Goal: Information Seeking & Learning: Learn about a topic

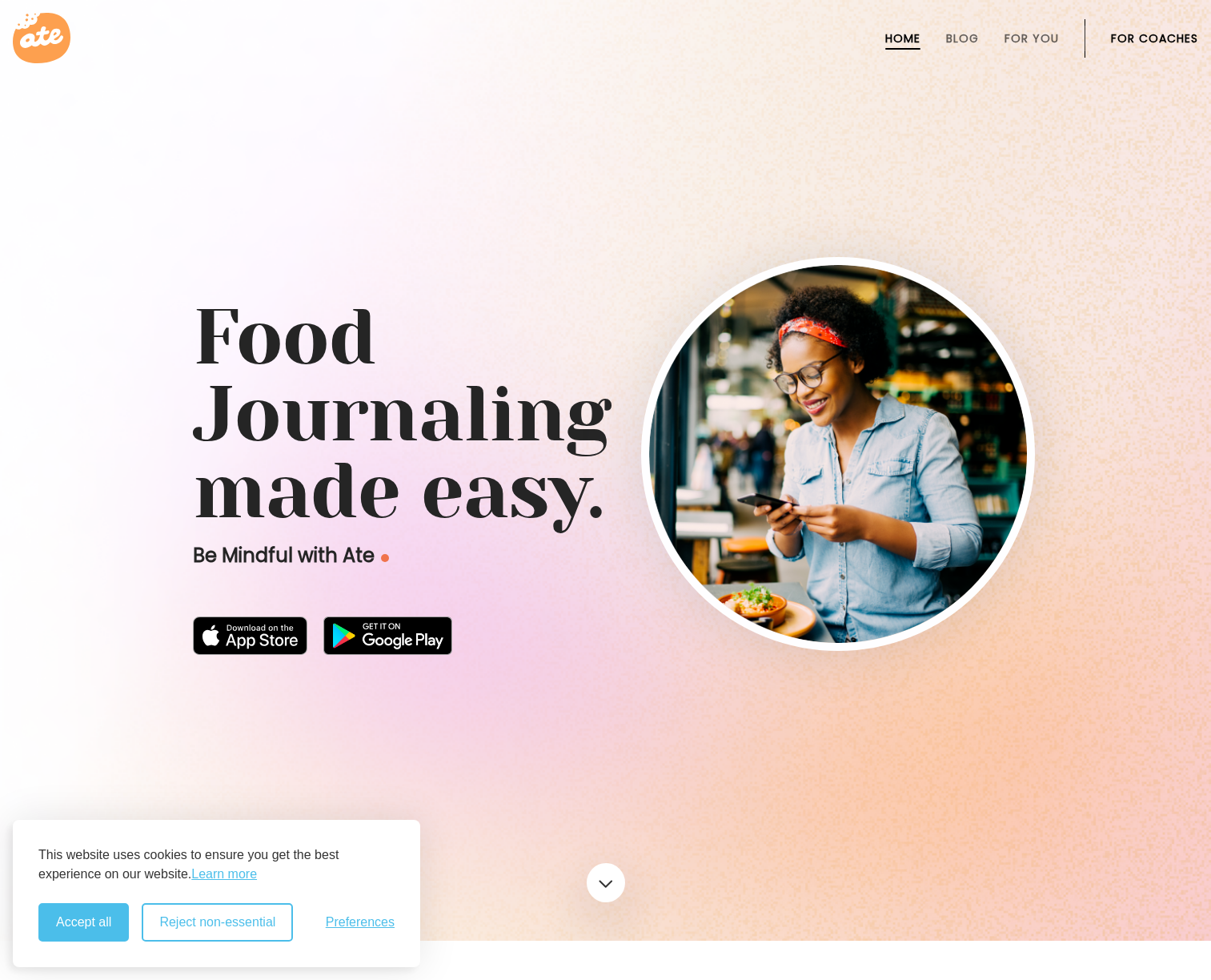
click at [238, 923] on button "Reject non-essential" at bounding box center [217, 922] width 152 height 39
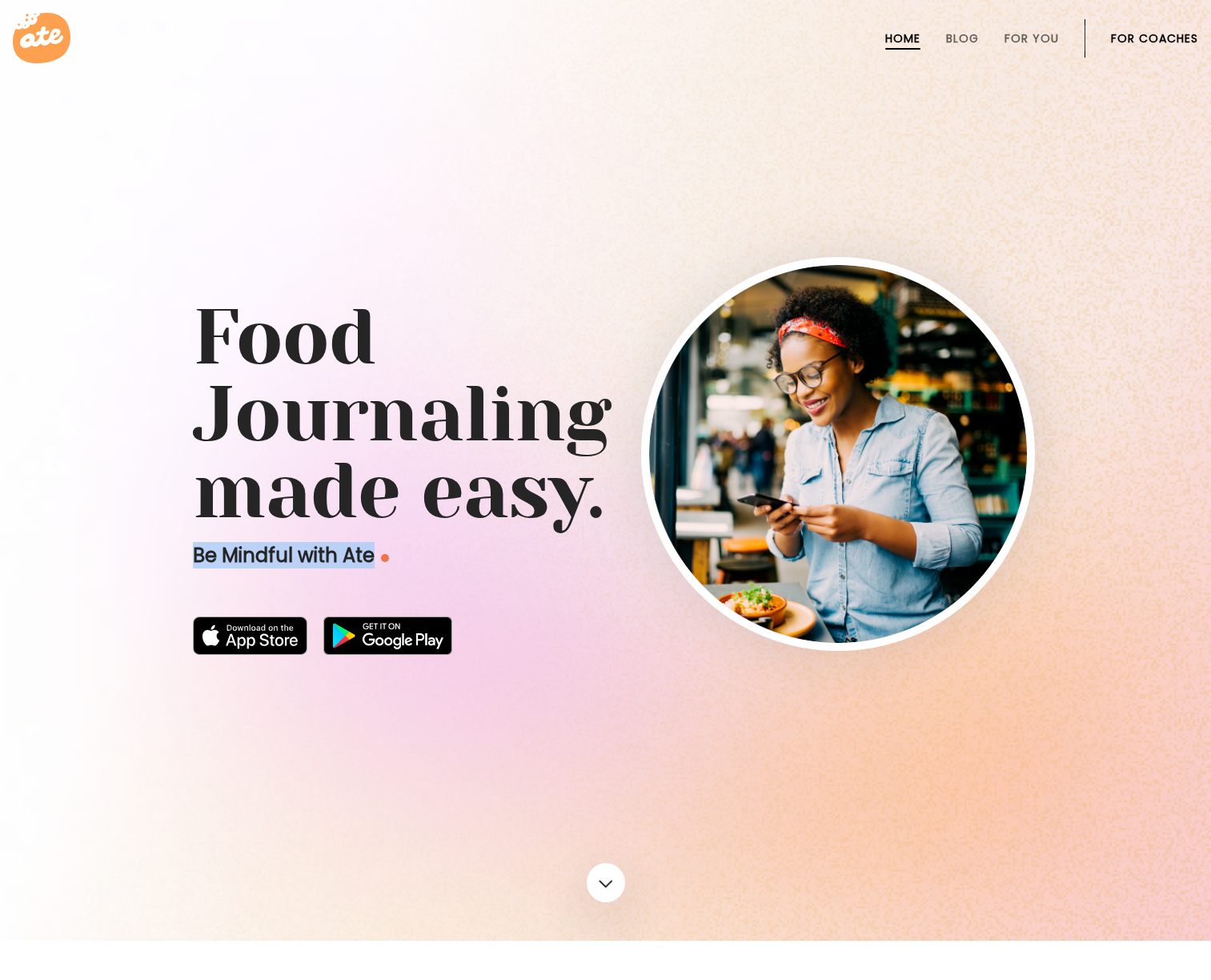
drag, startPoint x: 184, startPoint y: 546, endPoint x: 546, endPoint y: 796, distance: 439.9
click at [412, 560] on div "Food Journaling made easy. Be Mindful with Ate" at bounding box center [606, 457] width 864 height 412
click at [608, 877] on link at bounding box center [606, 883] width 42 height 43
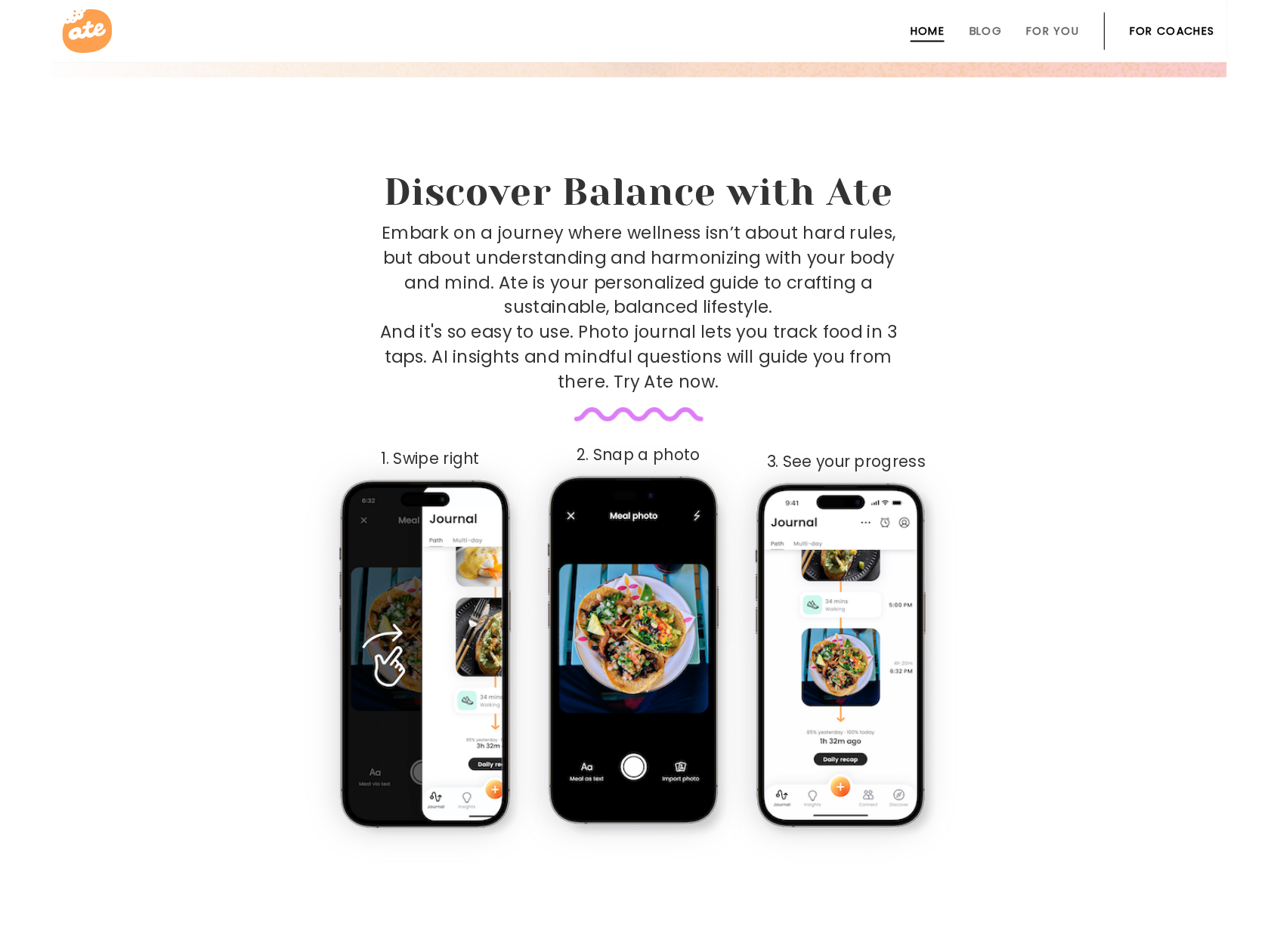
scroll to position [815, 0]
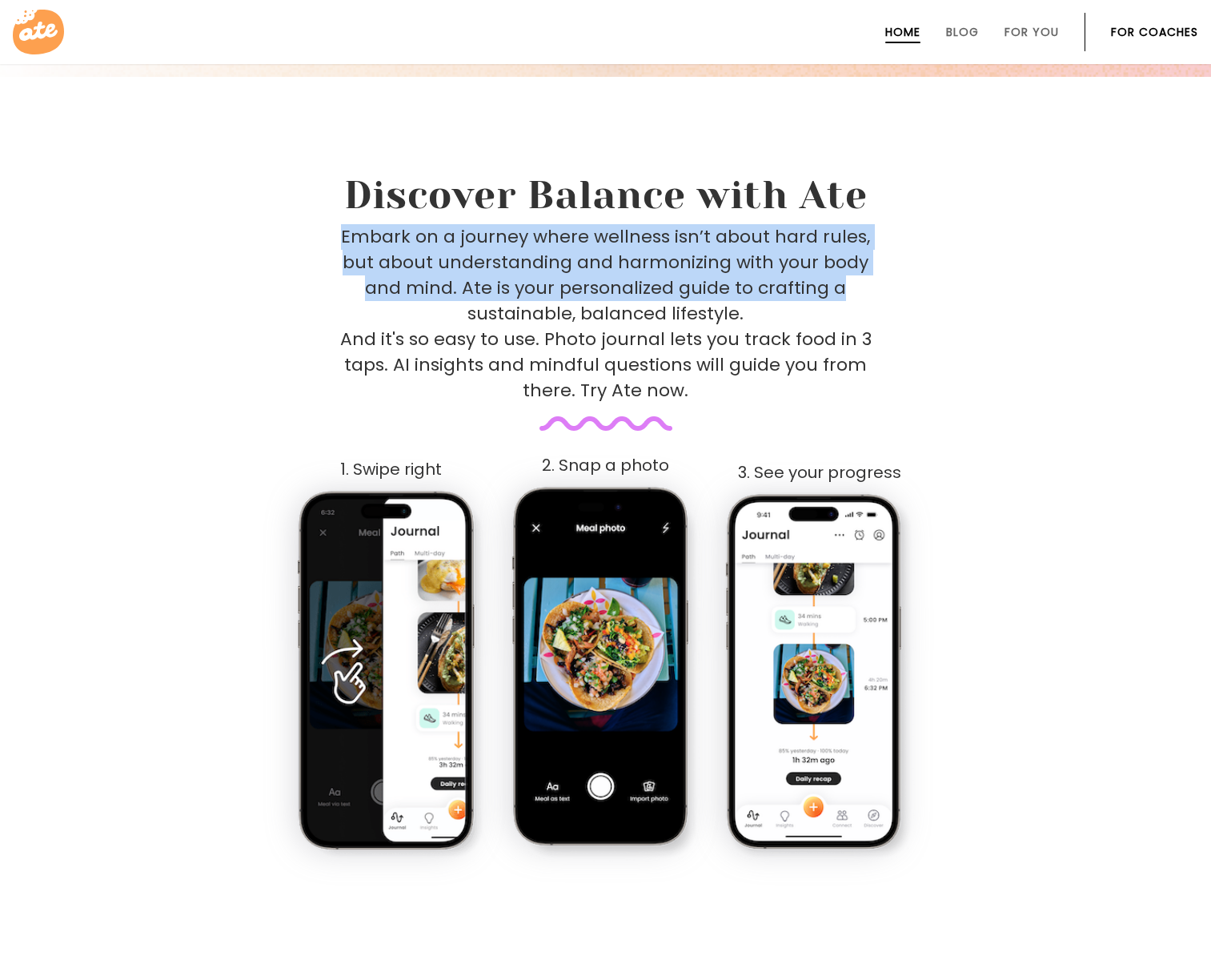
drag, startPoint x: 521, startPoint y: 257, endPoint x: 882, endPoint y: 129, distance: 383.0
click at [891, 225] on div "Embark on a journey where wellness isn’t about hard rules, but about understand…" at bounding box center [606, 327] width 782 height 207
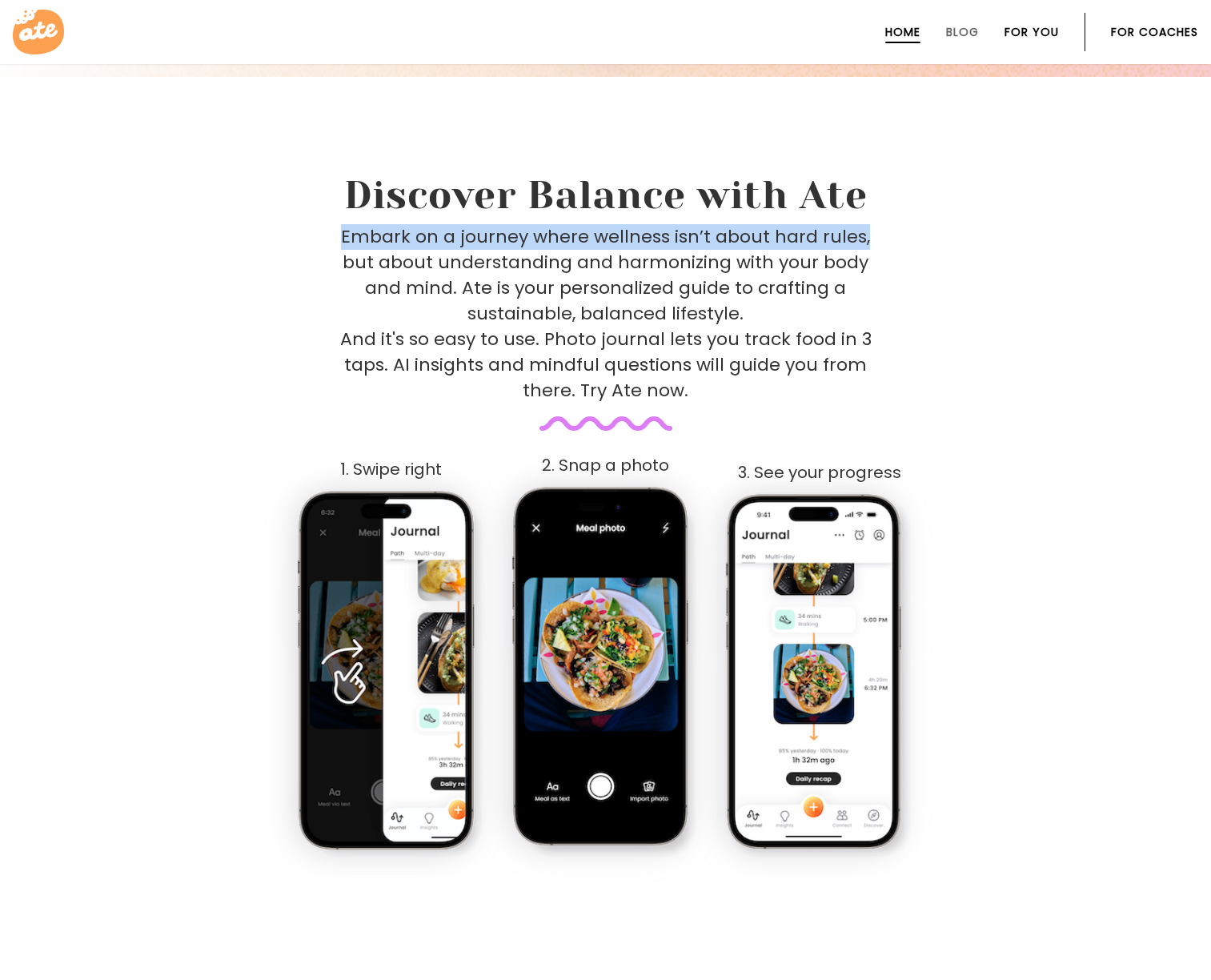
drag, startPoint x: 968, startPoint y: 33, endPoint x: 1018, endPoint y: 38, distance: 50.2
click at [968, 33] on link "Blog" at bounding box center [963, 32] width 33 height 13
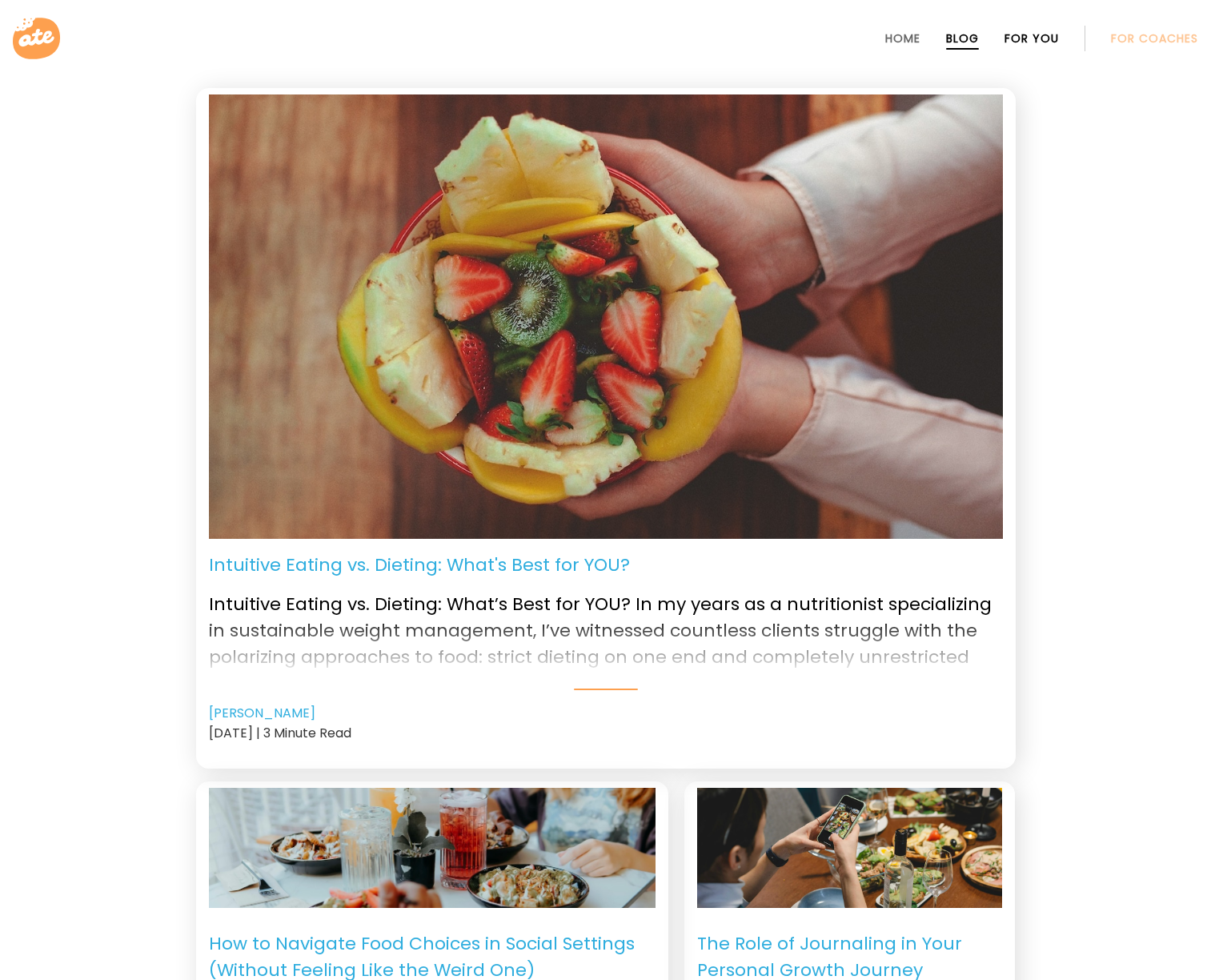
click at [1029, 38] on link "For You" at bounding box center [1032, 39] width 54 height 13
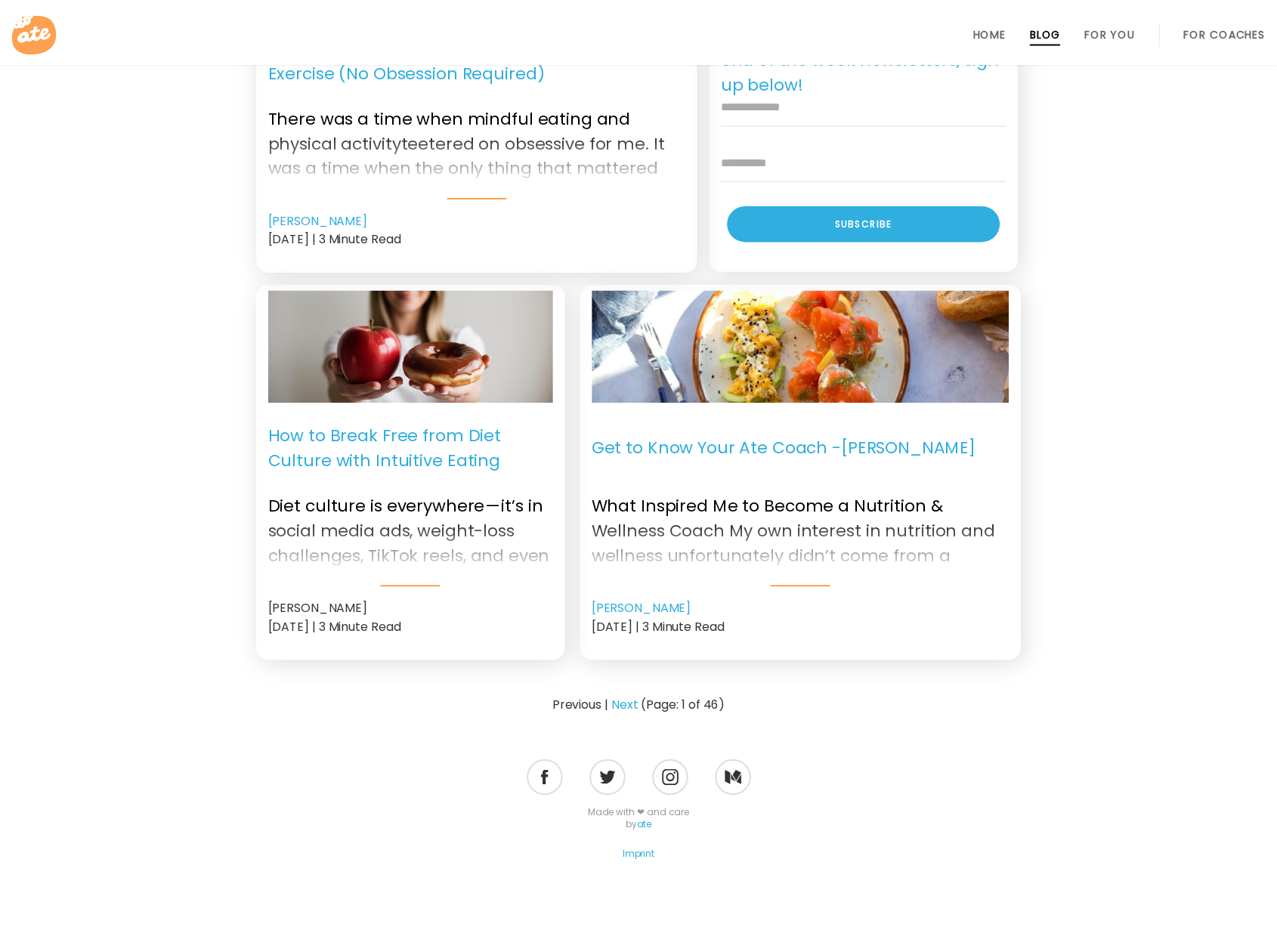
scroll to position [1637, 0]
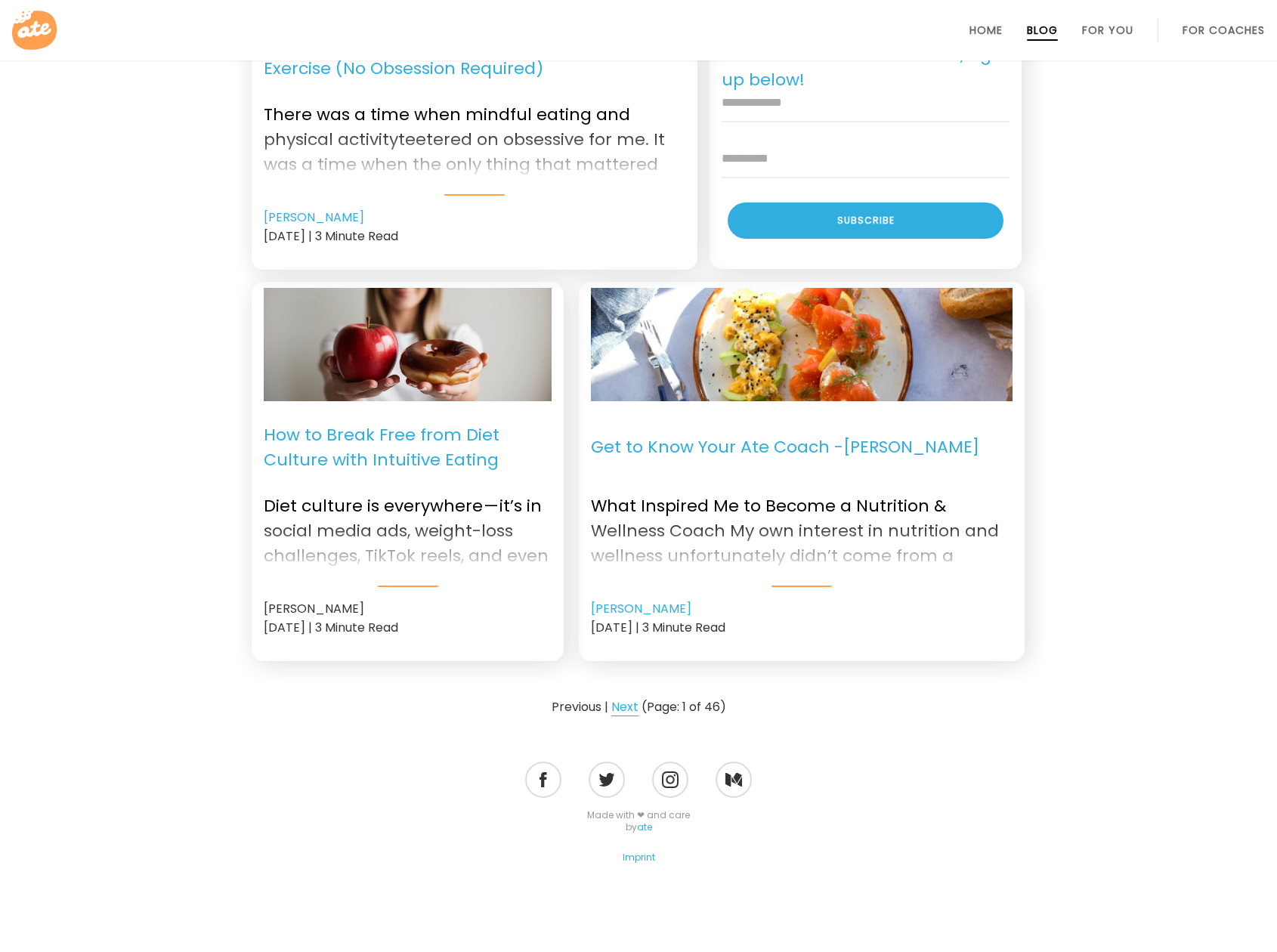
click at [620, 706] on link "Next" at bounding box center [624, 706] width 27 height 18
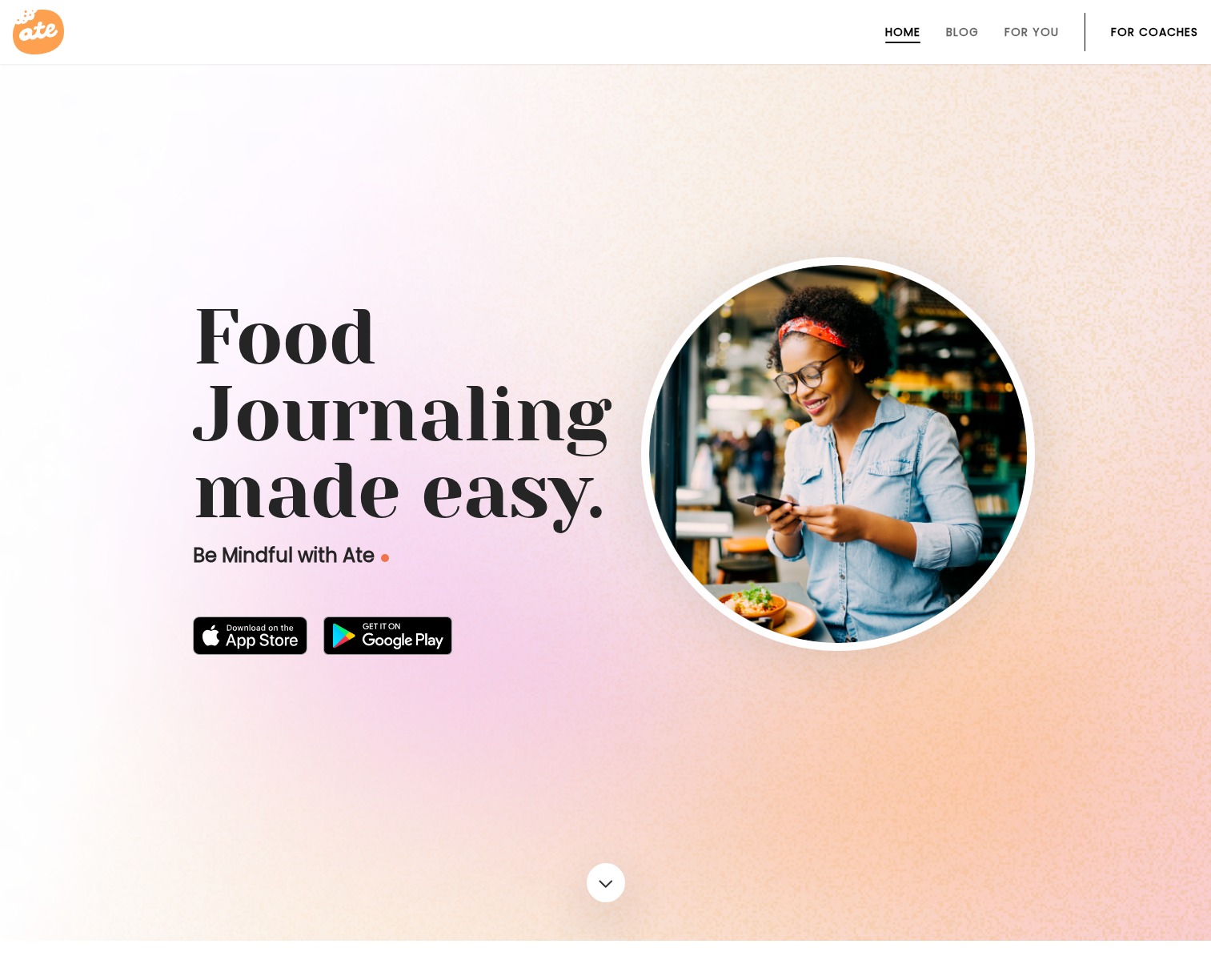
scroll to position [940, 0]
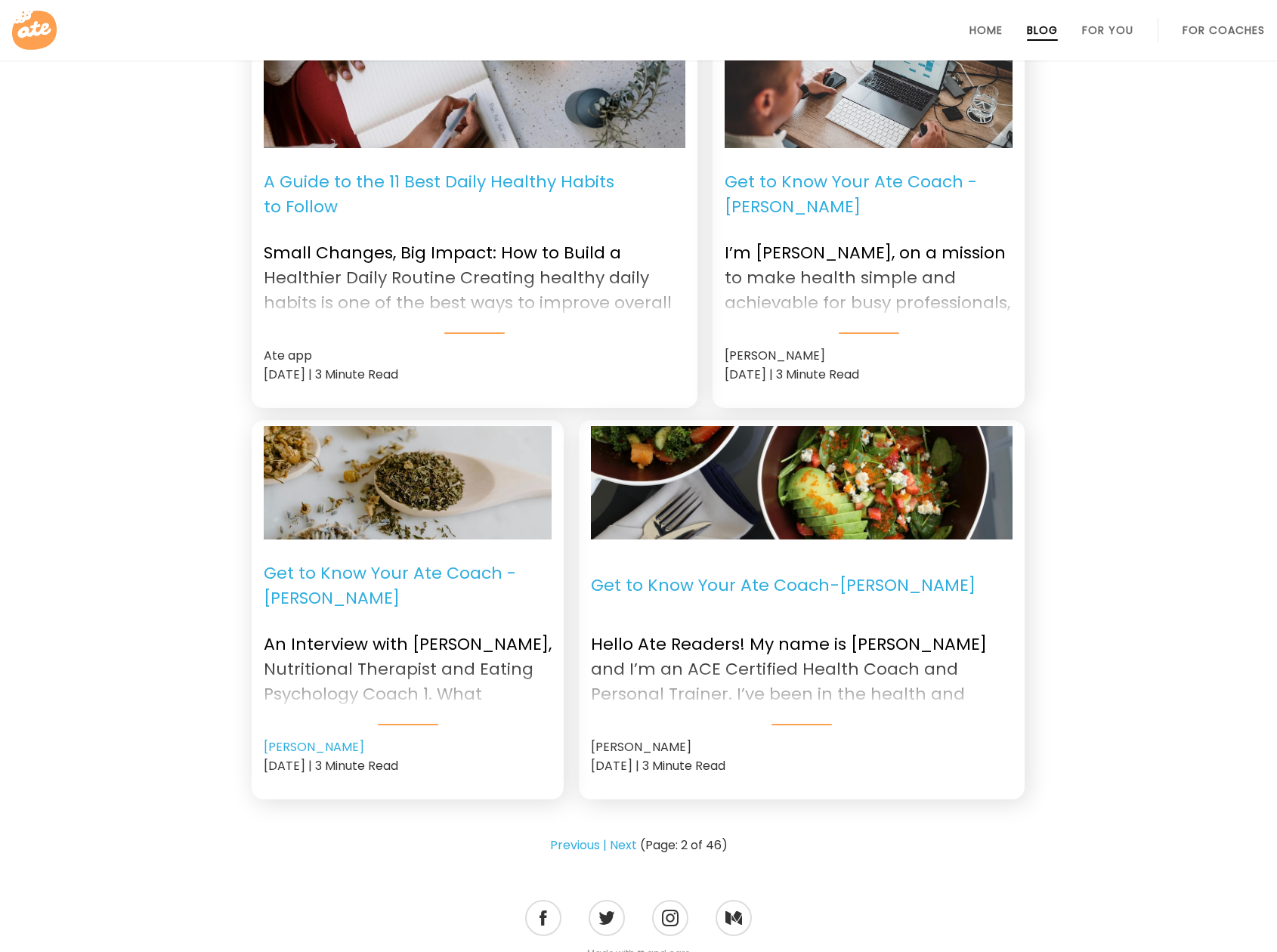
scroll to position [1691, 0]
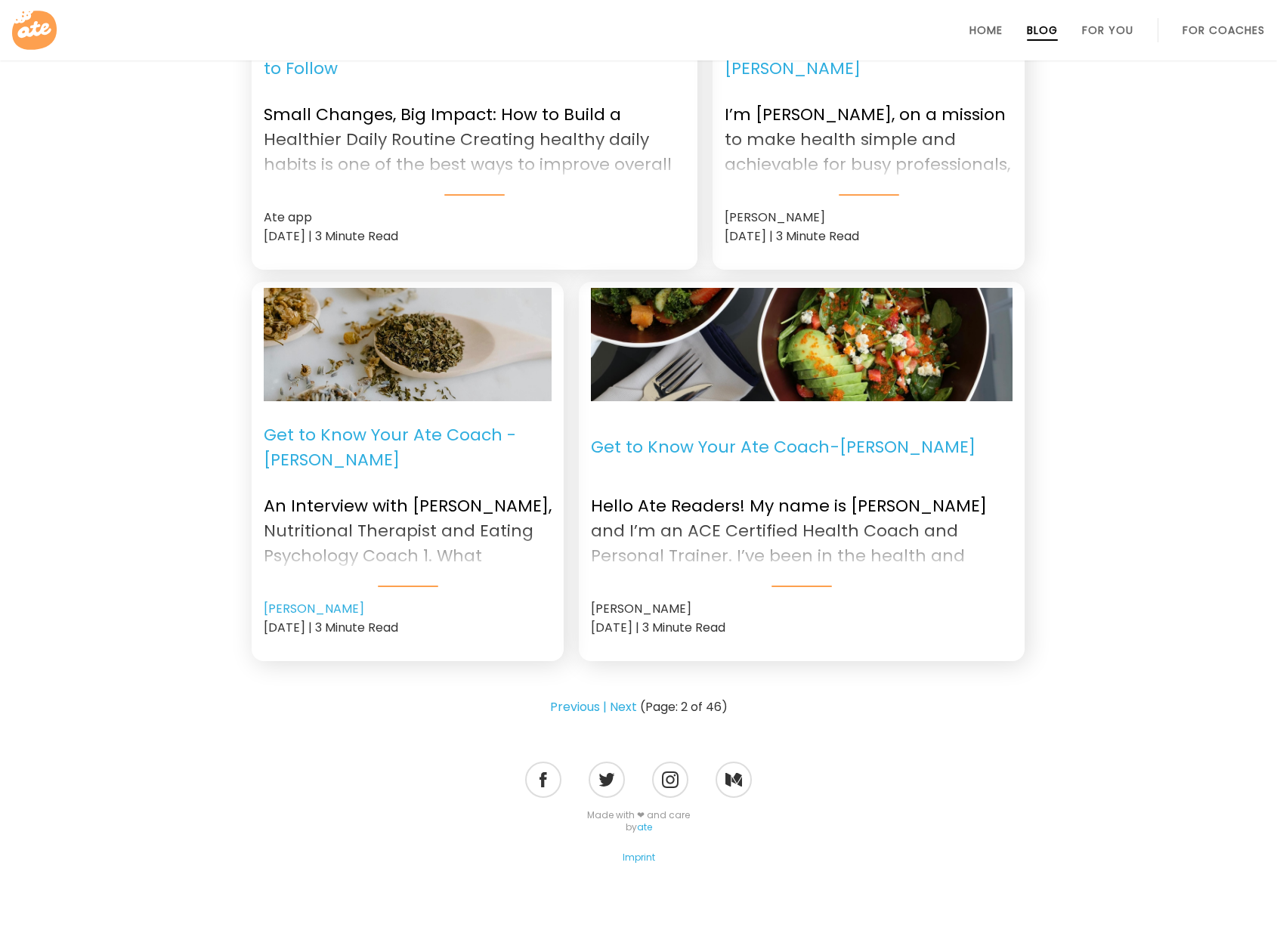
drag, startPoint x: 527, startPoint y: 706, endPoint x: 786, endPoint y: 709, distance: 259.0
click at [786, 709] on div "Previous | Next (Page: 2 of 46)" at bounding box center [639, 695] width 774 height 43
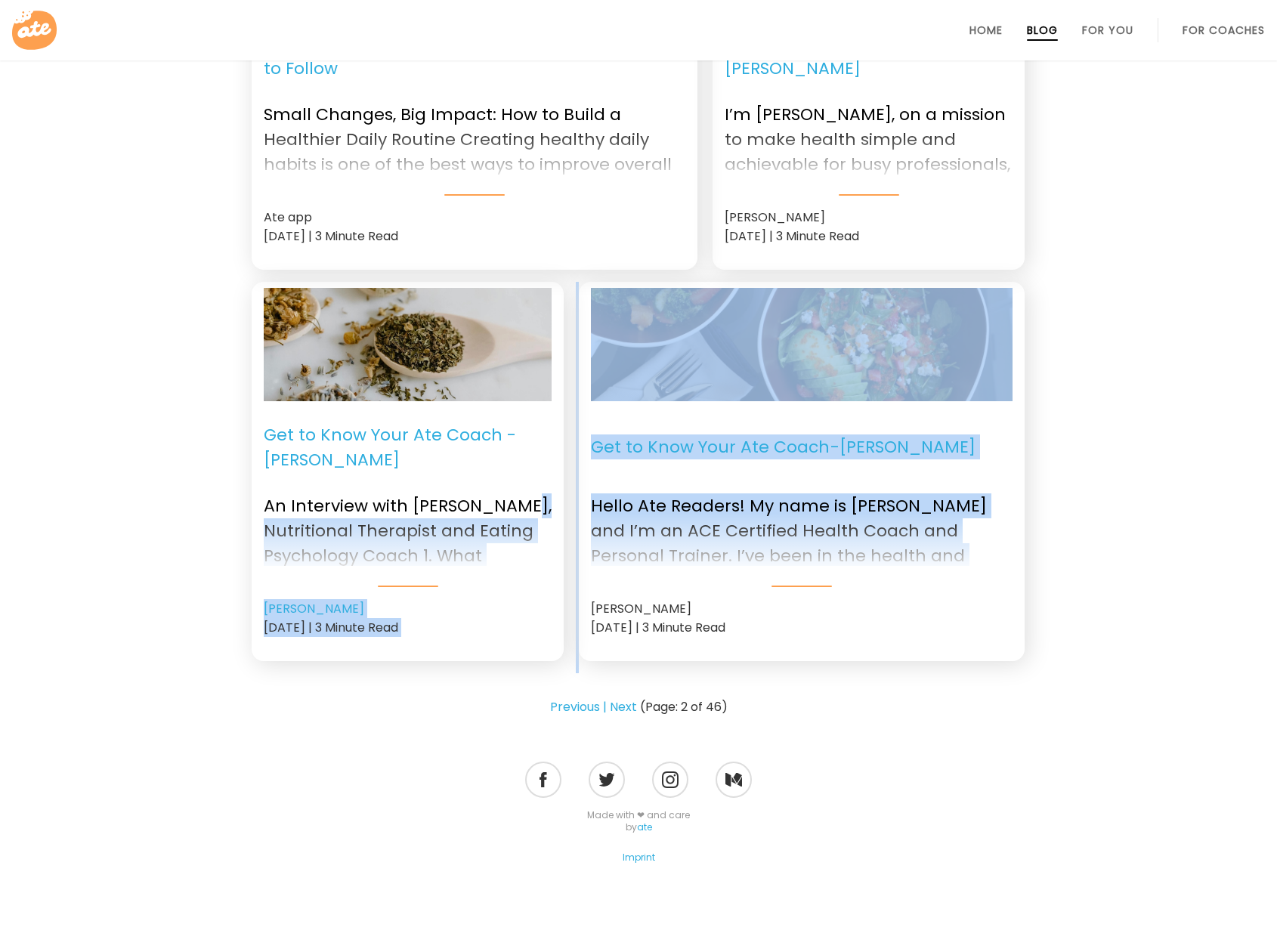
drag, startPoint x: 569, startPoint y: 499, endPoint x: 682, endPoint y: 591, distance: 145.7
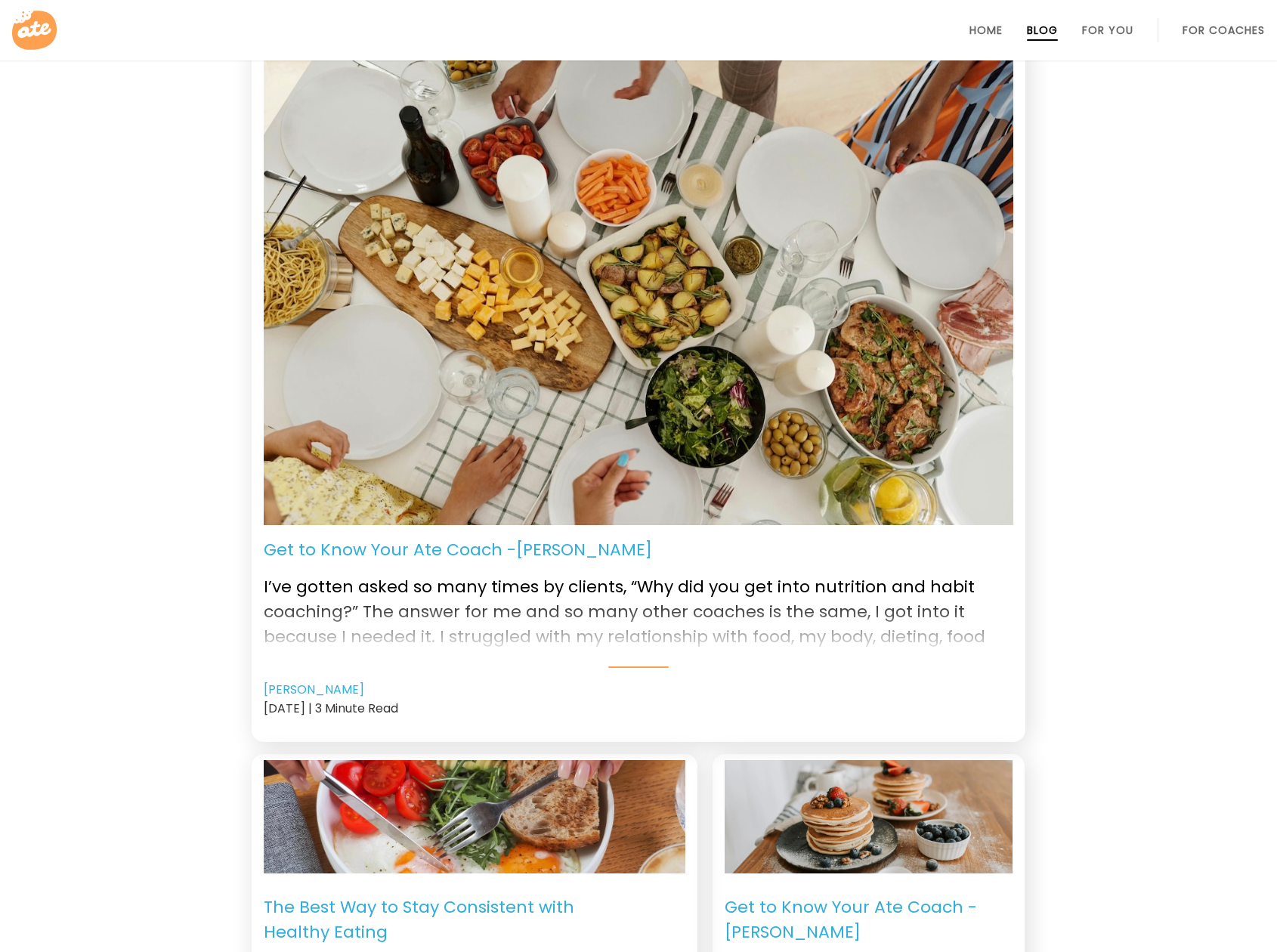
scroll to position [0, 0]
